Goal: Find specific page/section: Find specific page/section

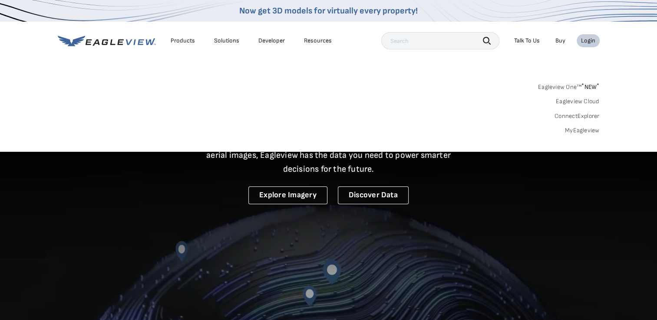
click at [570, 132] on link "MyEagleview" at bounding box center [582, 131] width 35 height 8
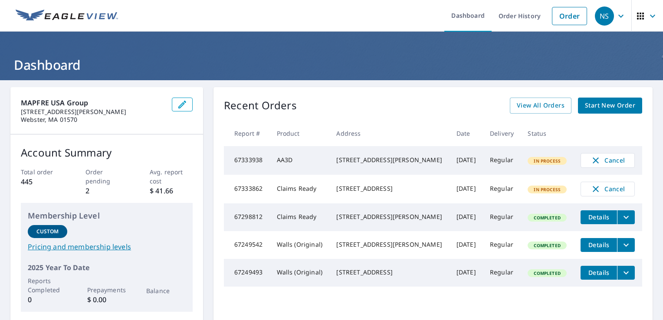
drag, startPoint x: 331, startPoint y: 189, endPoint x: 397, endPoint y: 196, distance: 66.8
click at [397, 193] on div "[STREET_ADDRESS]" at bounding box center [389, 188] width 106 height 9
drag, startPoint x: 397, startPoint y: 196, endPoint x: 388, endPoint y: 197, distance: 8.8
copy div "[STREET_ADDRESS]"
